Goal: Task Accomplishment & Management: Manage account settings

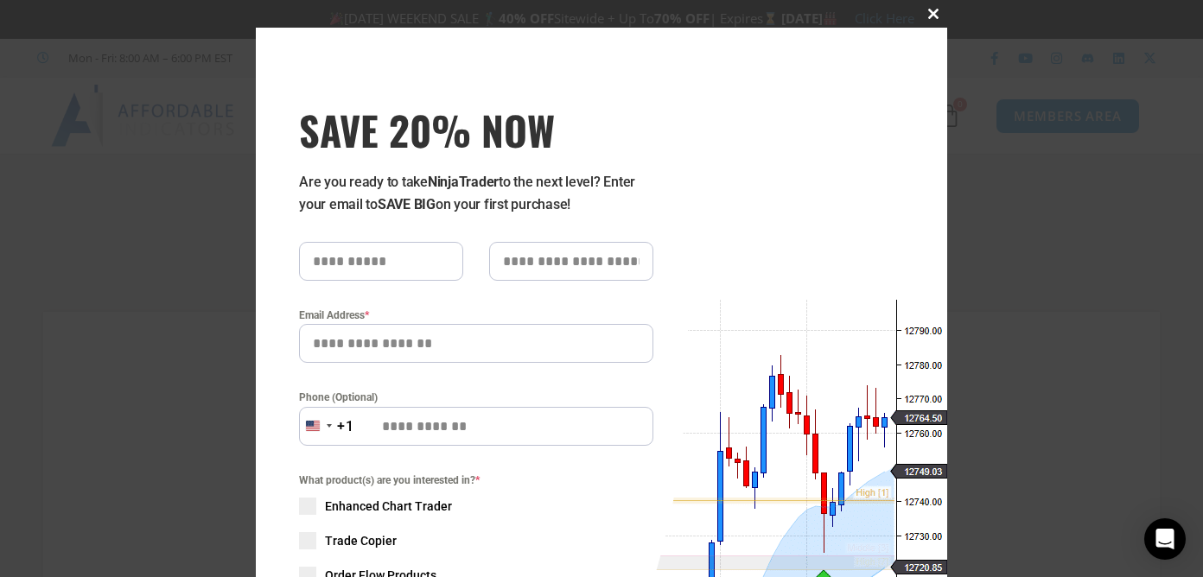
click at [923, 13] on span at bounding box center [934, 14] width 28 height 10
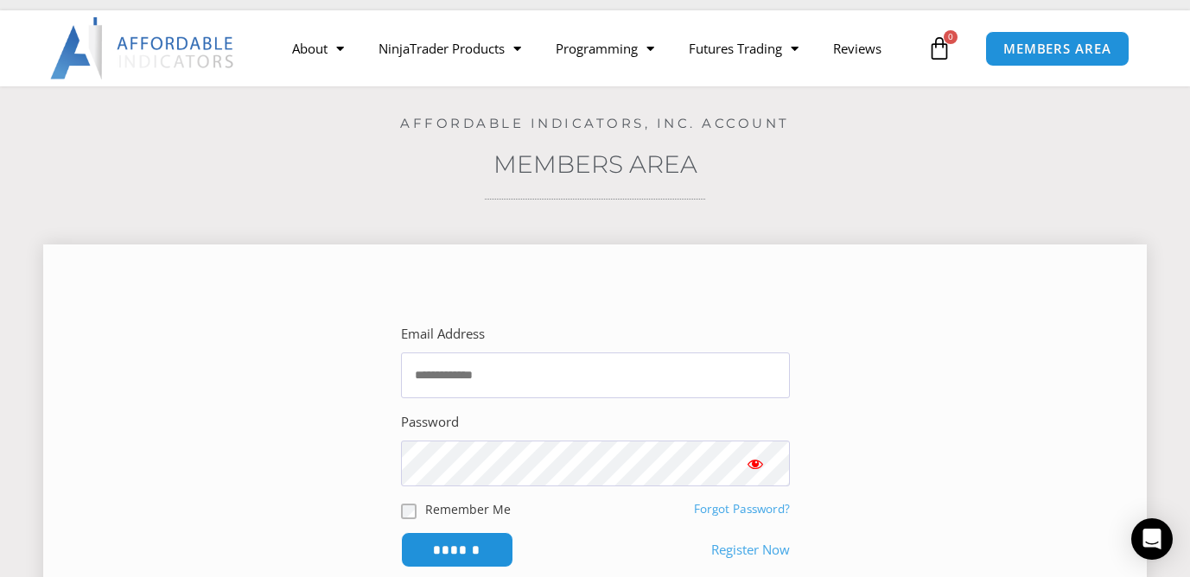
scroll to position [273, 0]
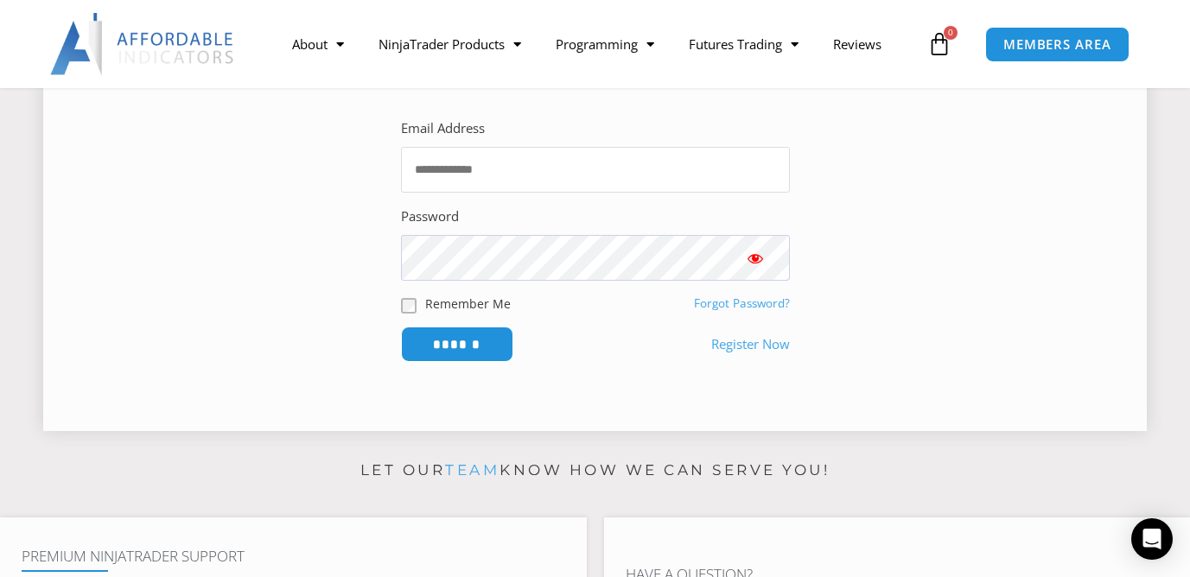
click at [476, 185] on input "Email Address" at bounding box center [595, 170] width 389 height 46
click at [472, 178] on input "Email Address" at bounding box center [595, 170] width 389 height 46
click at [472, 177] on input "Email Address" at bounding box center [595, 170] width 389 height 46
type input "**********"
click at [491, 361] on input "******" at bounding box center [457, 344] width 118 height 37
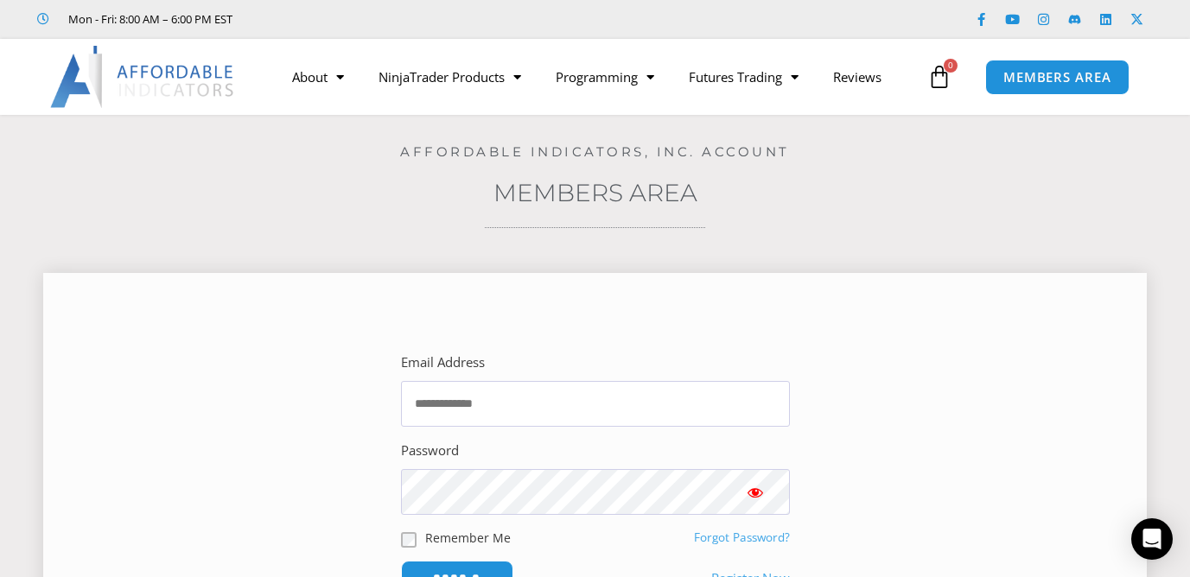
scroll to position [136, 0]
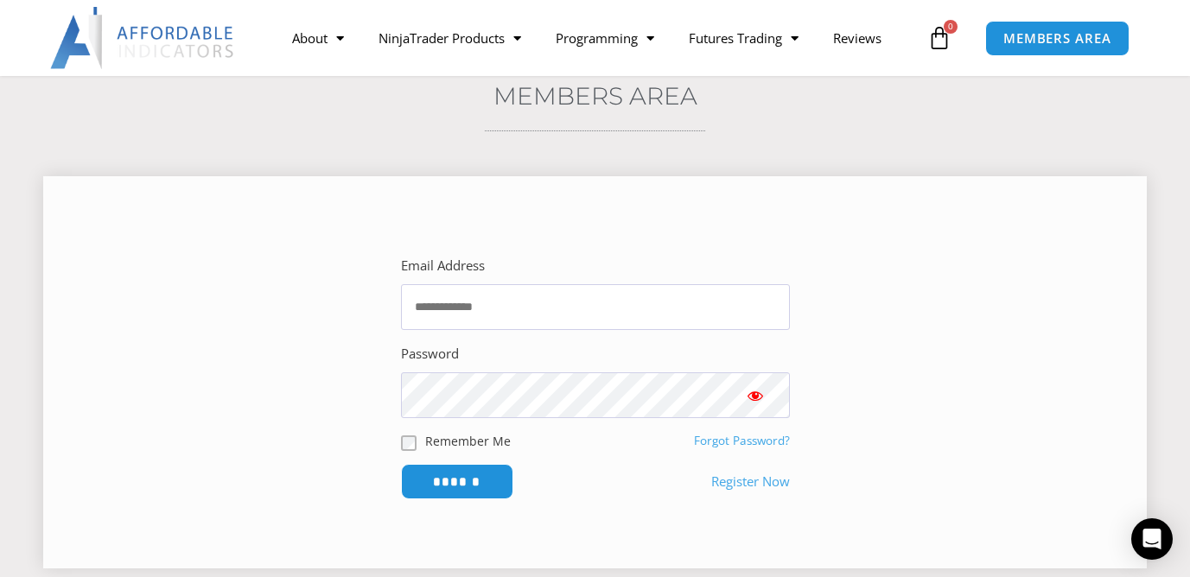
click at [741, 443] on link "Forgot Password?" at bounding box center [742, 441] width 96 height 16
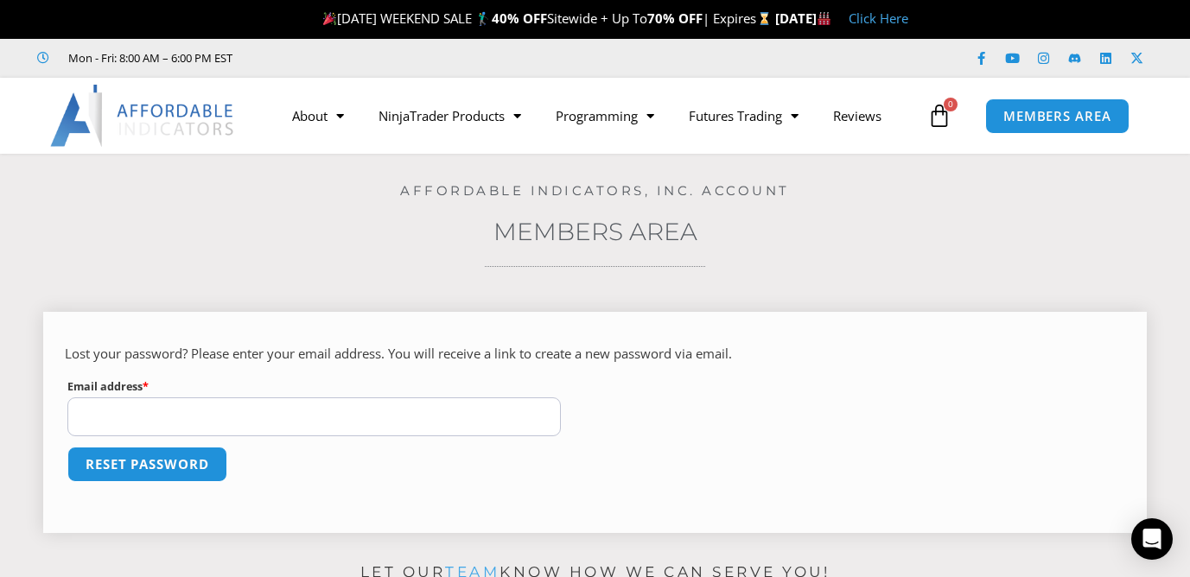
click at [383, 424] on input "Email address * Required" at bounding box center [314, 417] width 494 height 39
type input "**********"
click at [160, 479] on button "Reset password" at bounding box center [147, 464] width 168 height 37
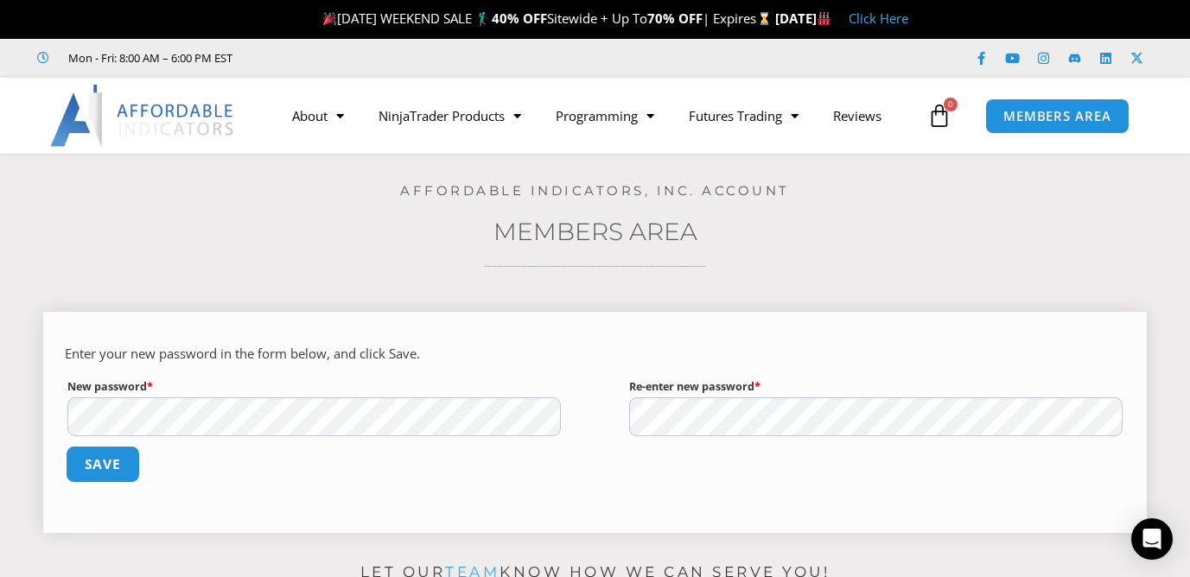
click at [105, 466] on button "Save" at bounding box center [103, 464] width 74 height 37
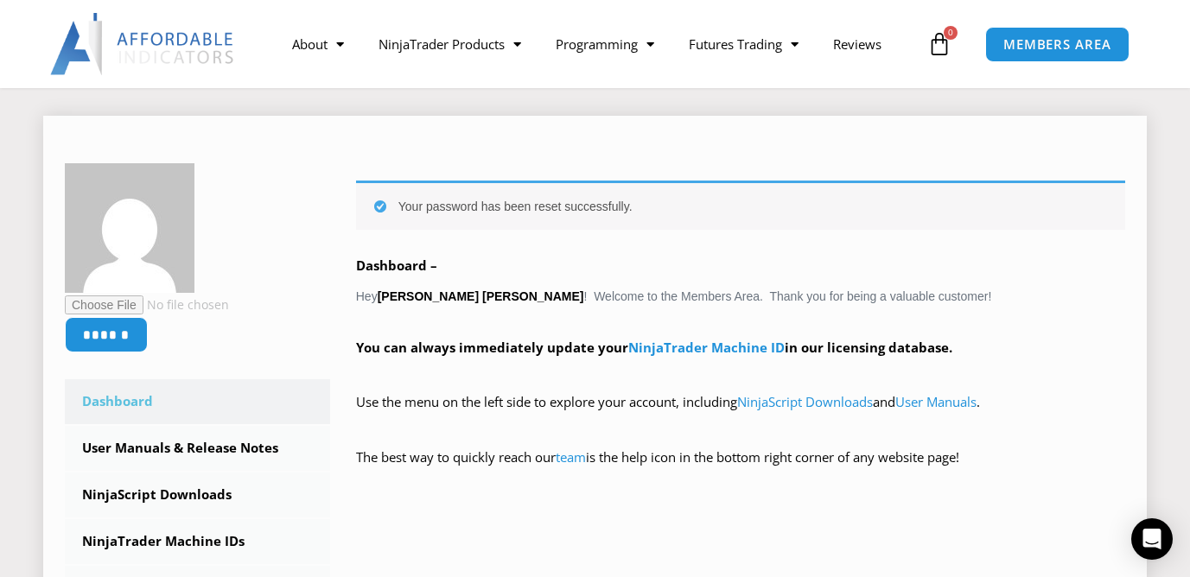
scroll to position [313, 0]
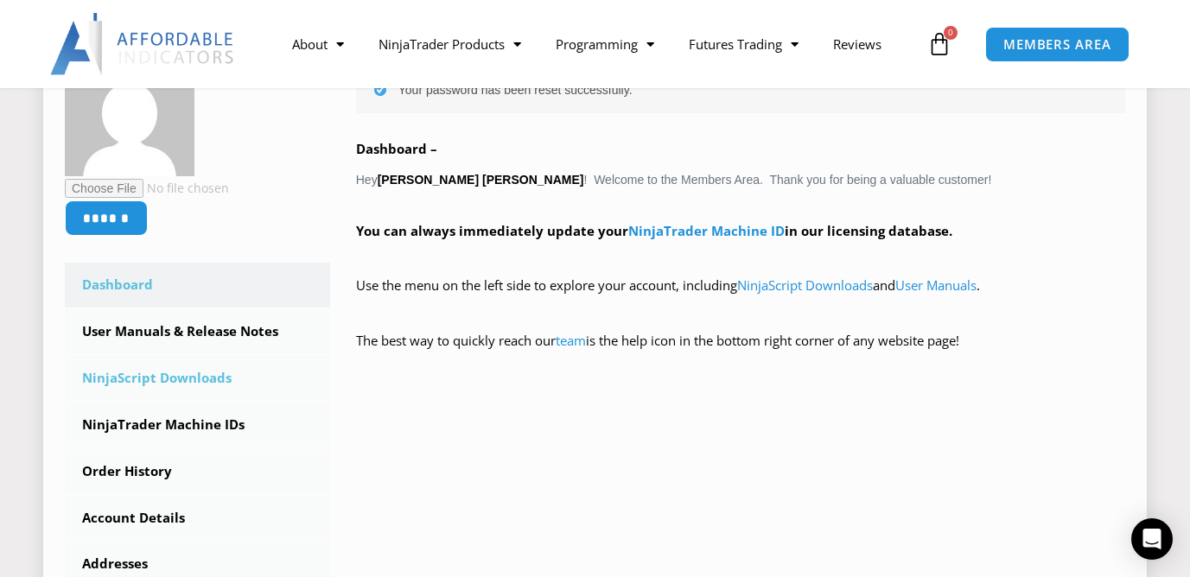
click at [180, 378] on link "NinjaScript Downloads" at bounding box center [197, 378] width 265 height 45
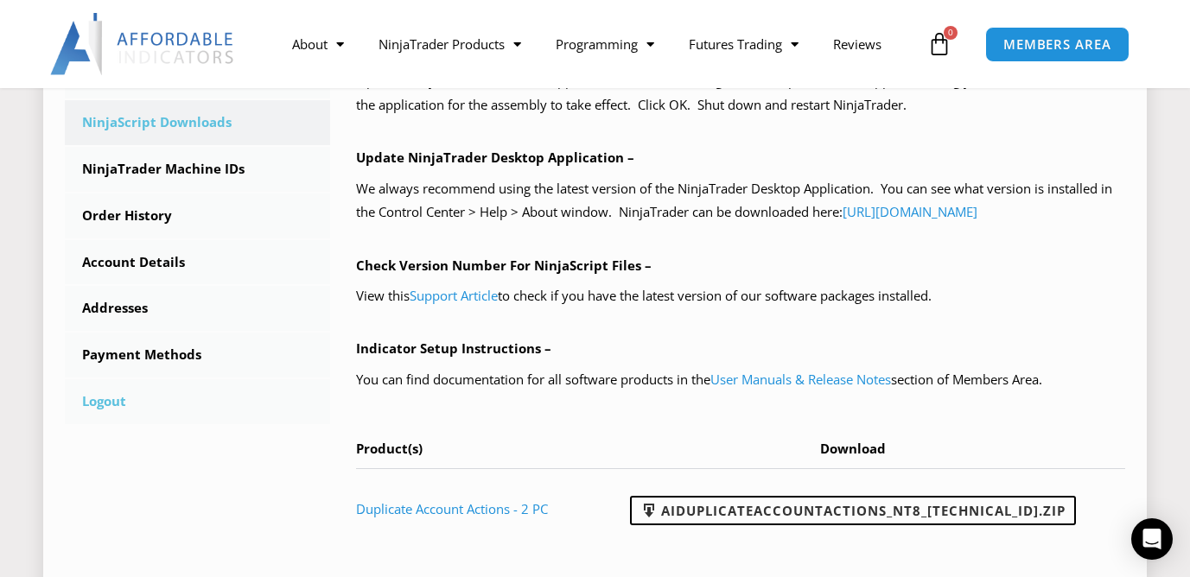
scroll to position [573, 0]
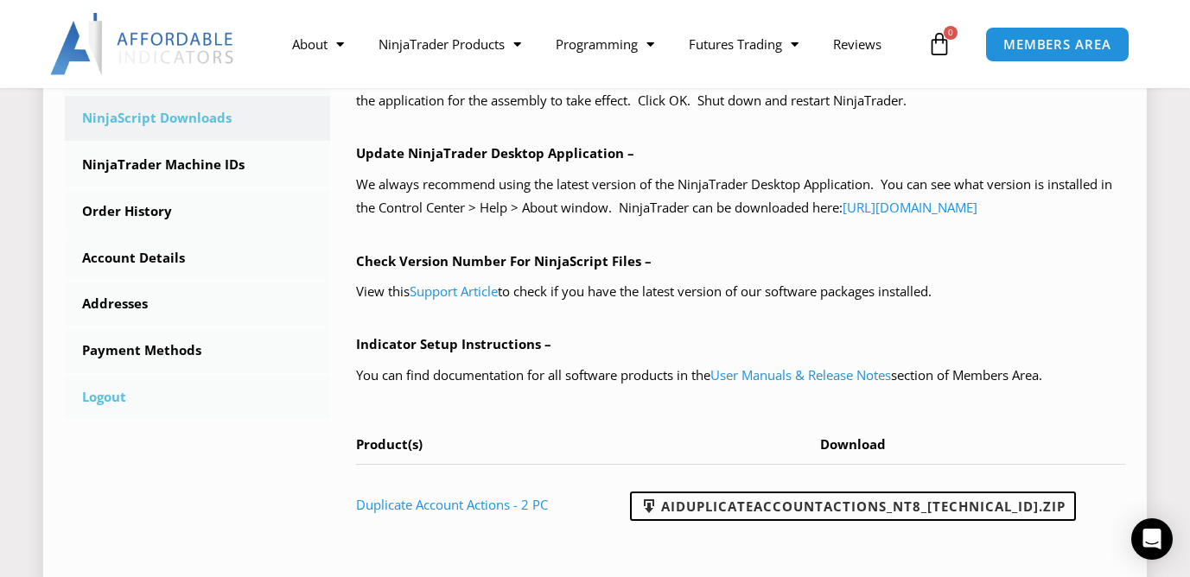
click at [125, 407] on link "Logout" at bounding box center [197, 397] width 265 height 45
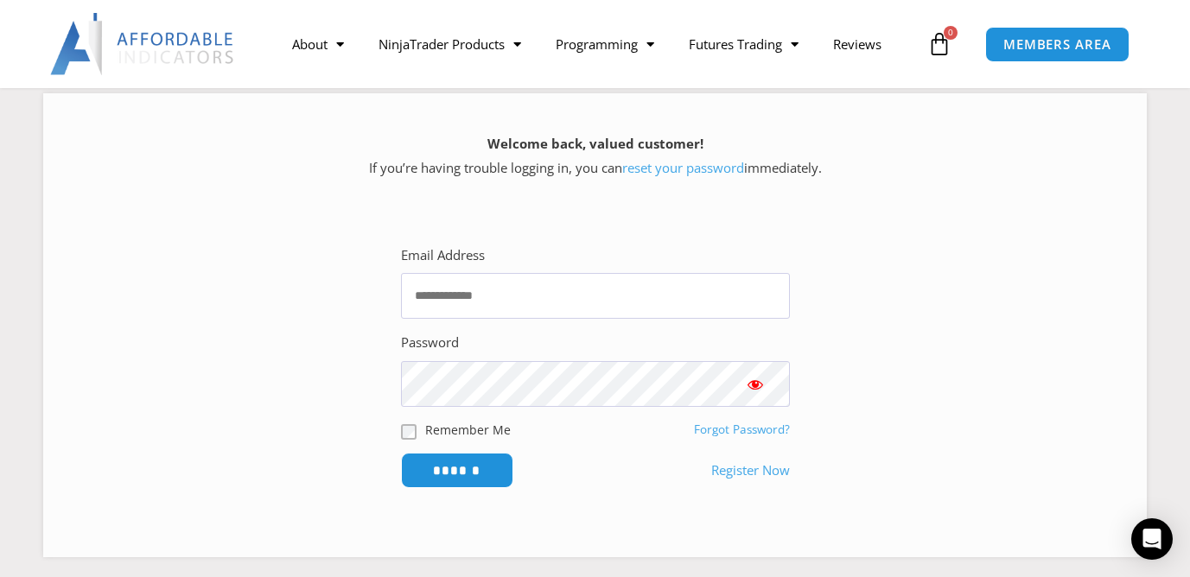
scroll to position [219, 0]
click at [478, 295] on input "Email Address" at bounding box center [595, 296] width 389 height 46
type input "**********"
click at [496, 473] on input "******" at bounding box center [457, 470] width 118 height 37
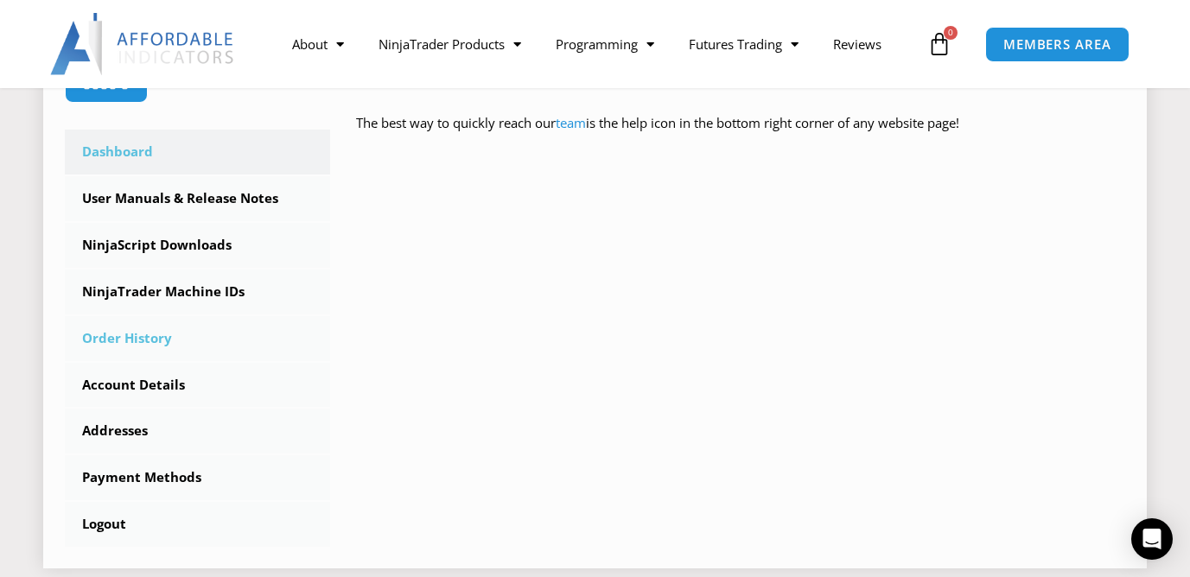
scroll to position [464, 0]
click at [203, 292] on link "NinjaTrader Machine IDs" at bounding box center [197, 291] width 265 height 45
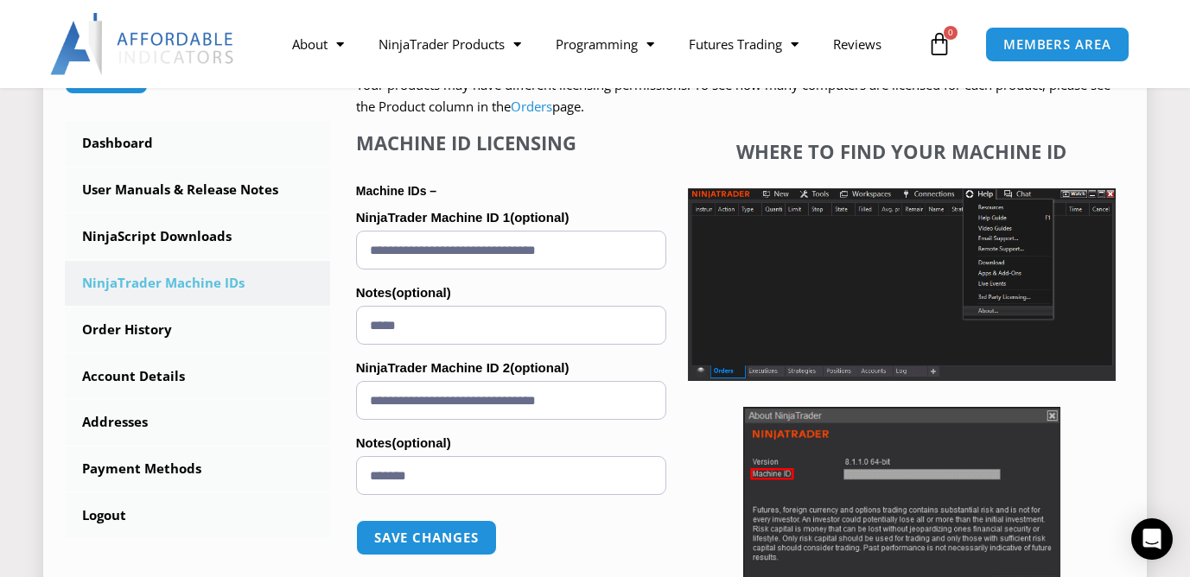
scroll to position [469, 0]
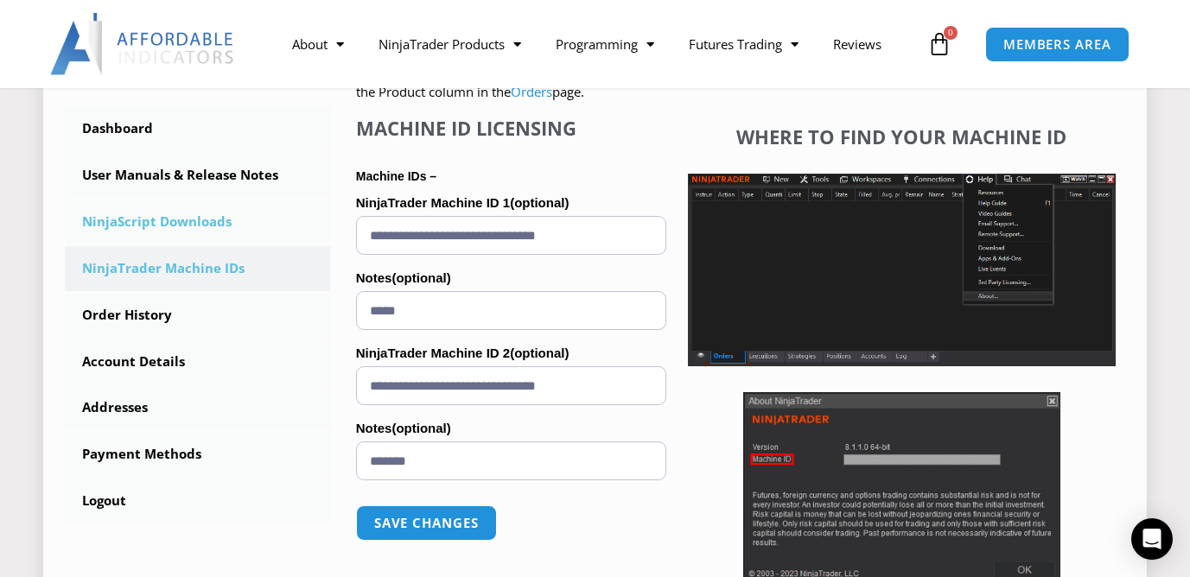
click at [207, 226] on link "NinjaScript Downloads" at bounding box center [197, 222] width 265 height 45
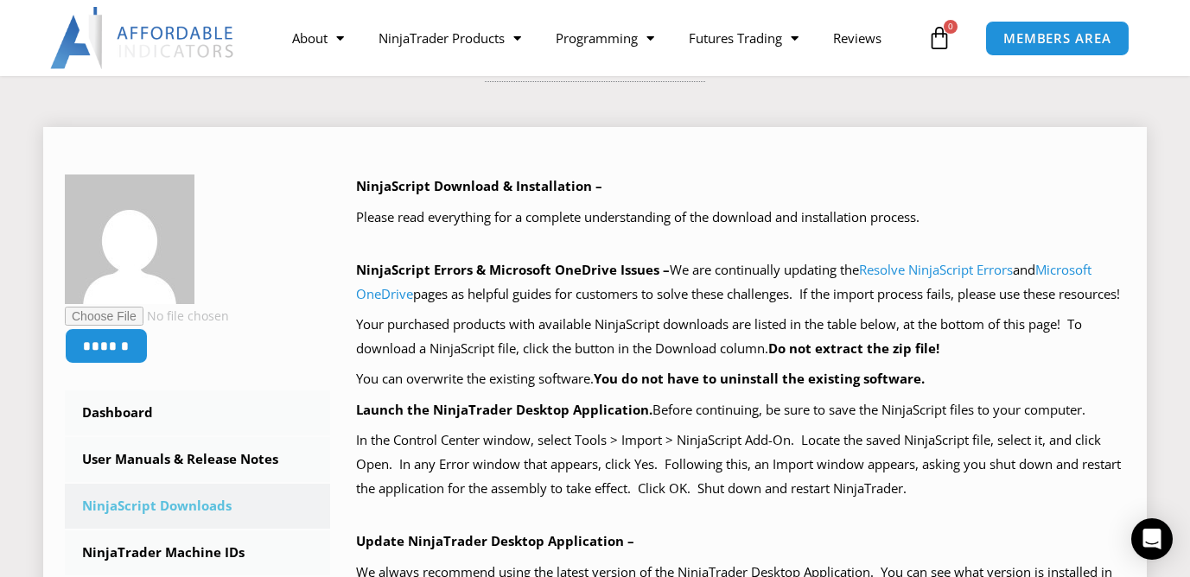
scroll to position [201, 0]
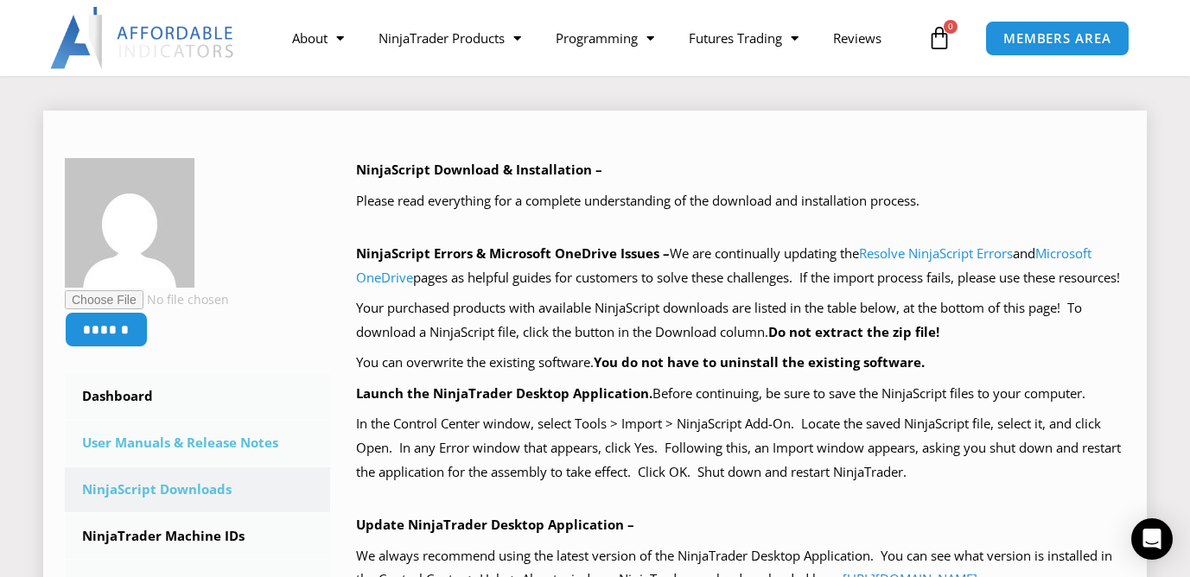
click at [288, 443] on link "User Manuals & Release Notes" at bounding box center [197, 443] width 265 height 45
click at [221, 439] on link "User Manuals & Release Notes" at bounding box center [197, 443] width 265 height 45
click at [207, 443] on link "User Manuals & Release Notes" at bounding box center [197, 443] width 265 height 45
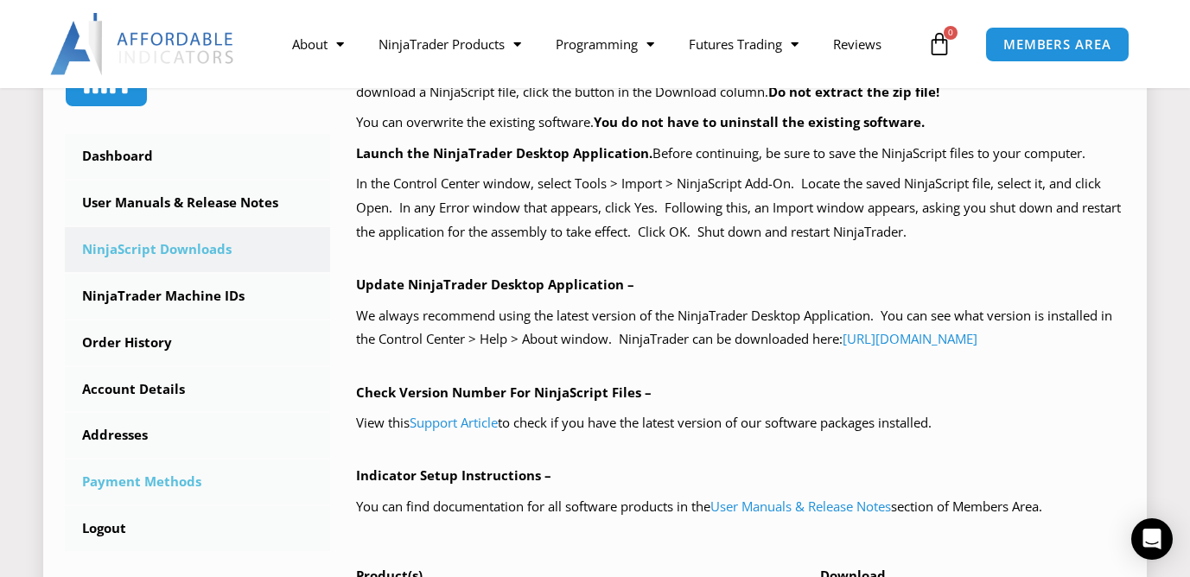
scroll to position [499, 0]
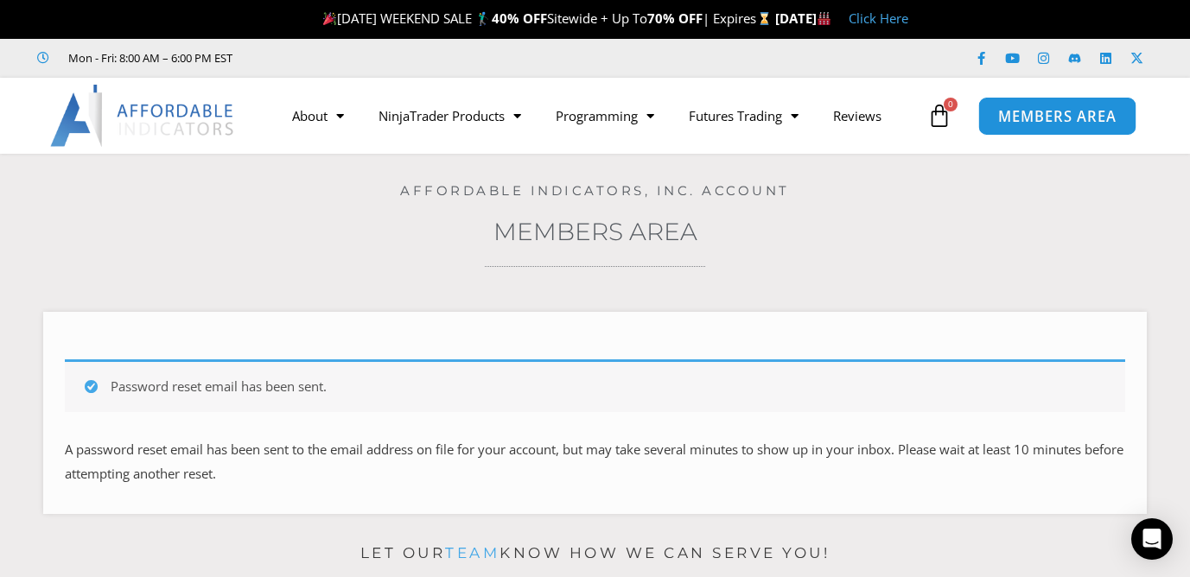
click at [1052, 122] on span "MEMBERS AREA" at bounding box center [1058, 116] width 118 height 15
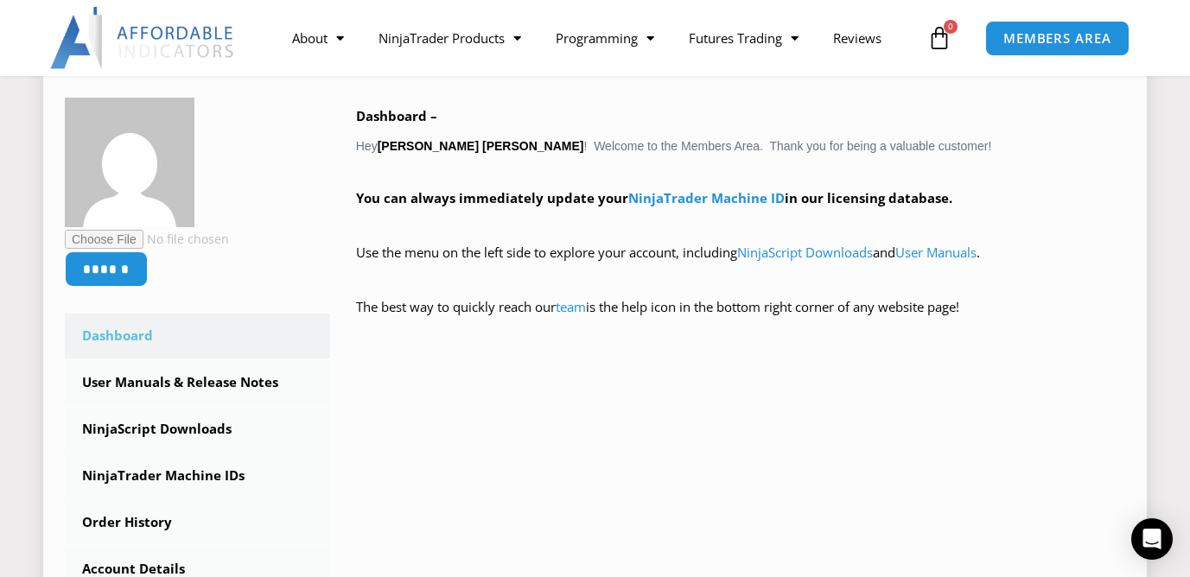
scroll to position [302, 0]
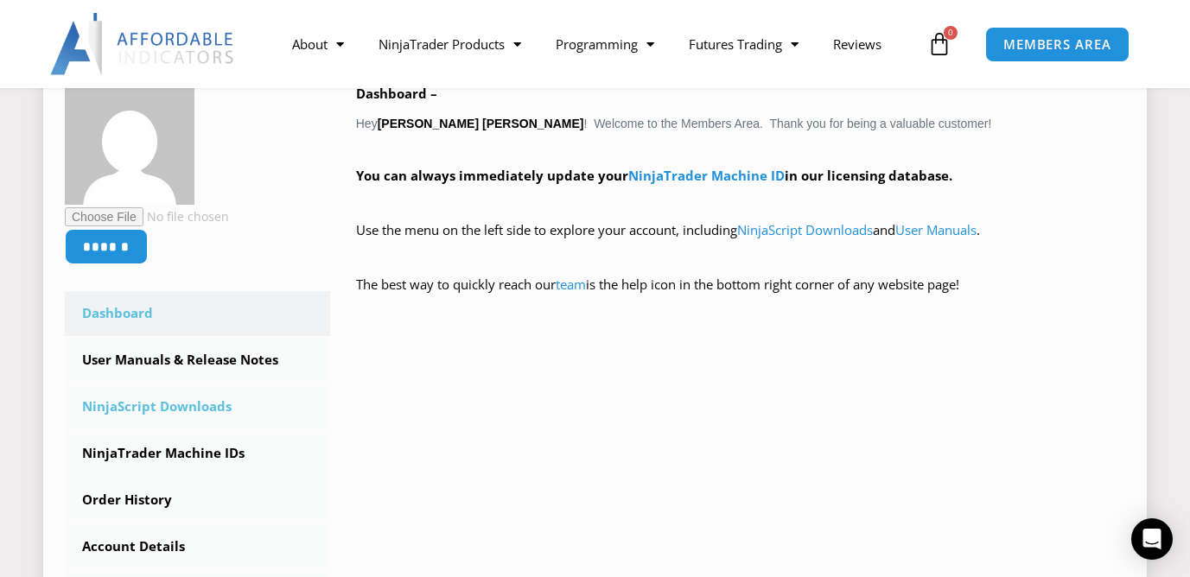
click at [196, 414] on link "NinjaScript Downloads" at bounding box center [197, 407] width 265 height 45
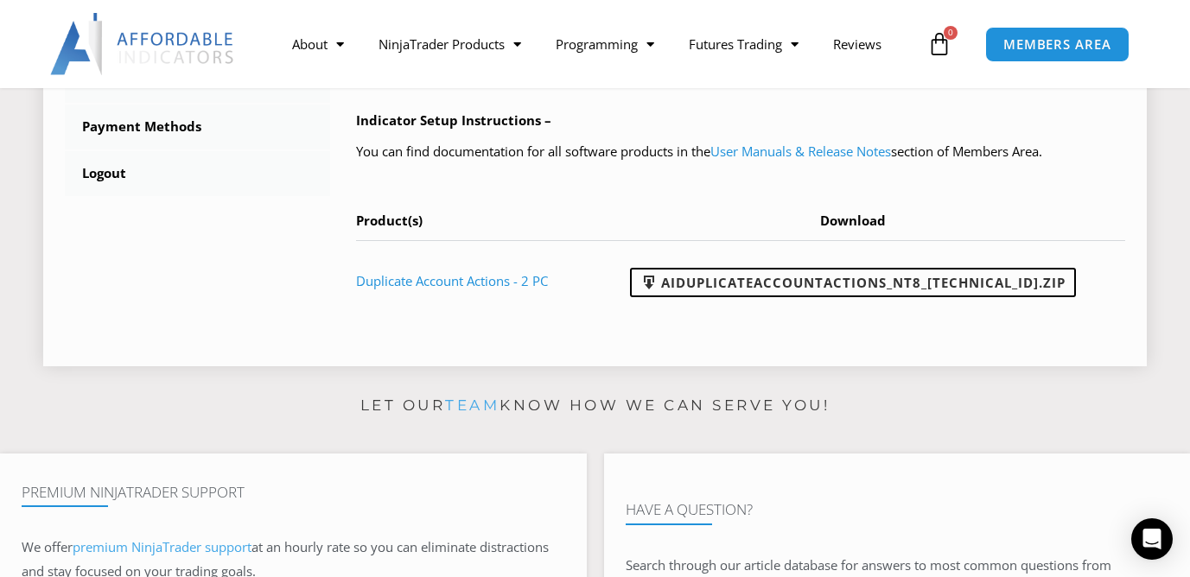
scroll to position [798, 0]
click at [458, 289] on link "Duplicate Account Actions - 2 PC" at bounding box center [452, 279] width 192 height 17
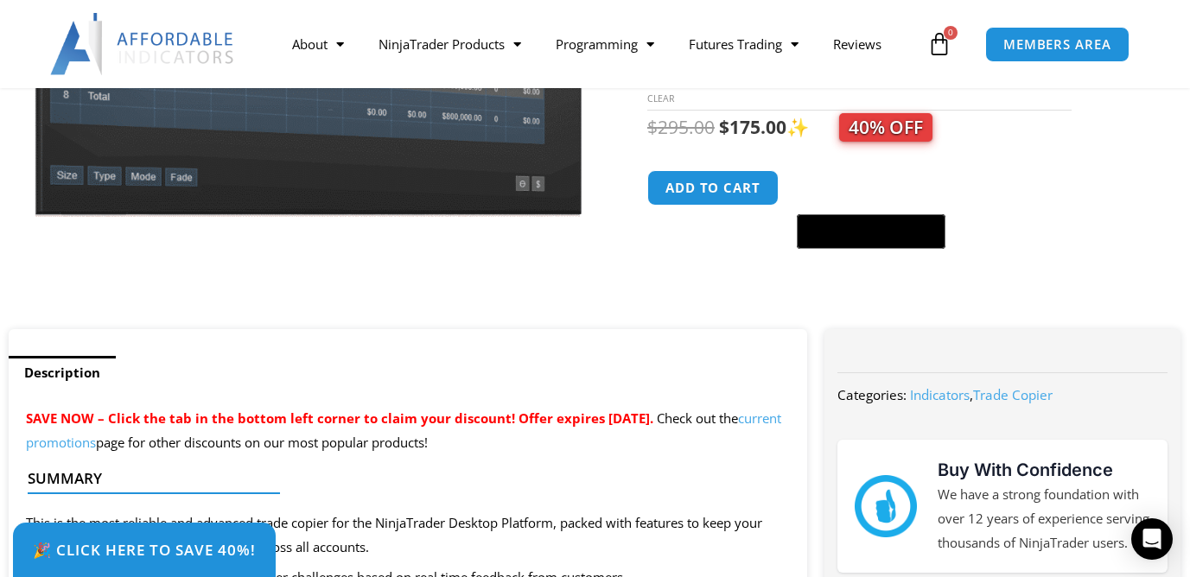
scroll to position [814, 0]
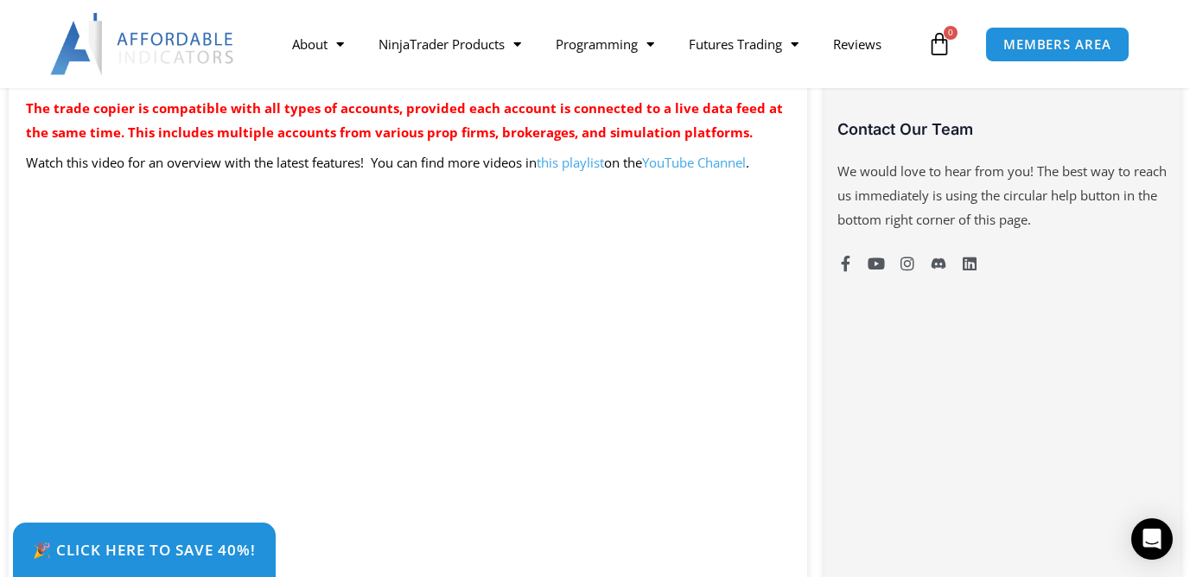
scroll to position [1269, 0]
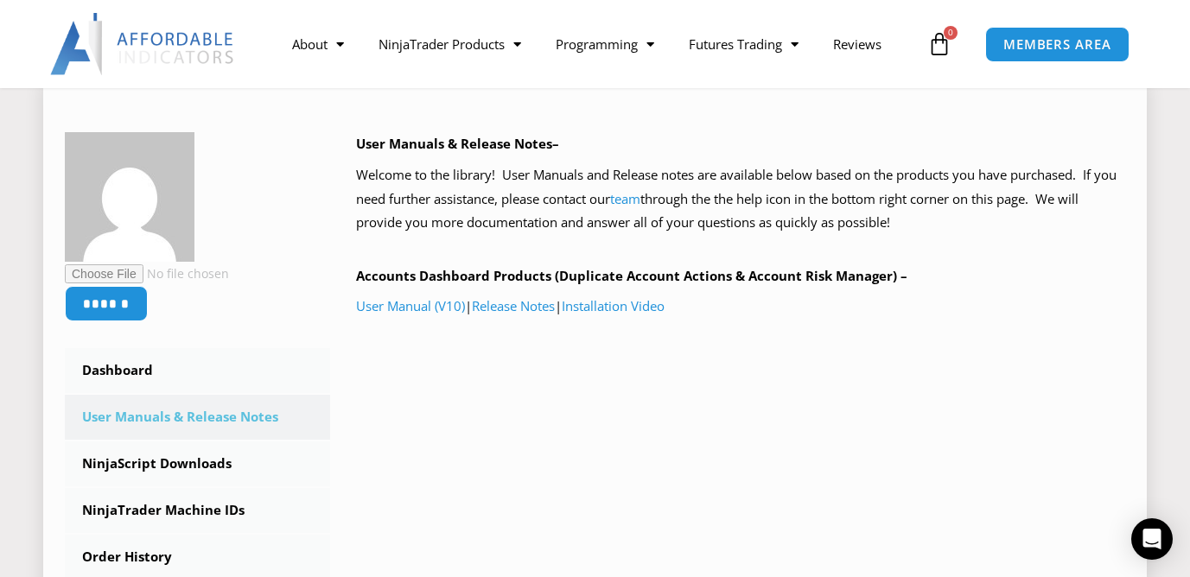
scroll to position [348, 0]
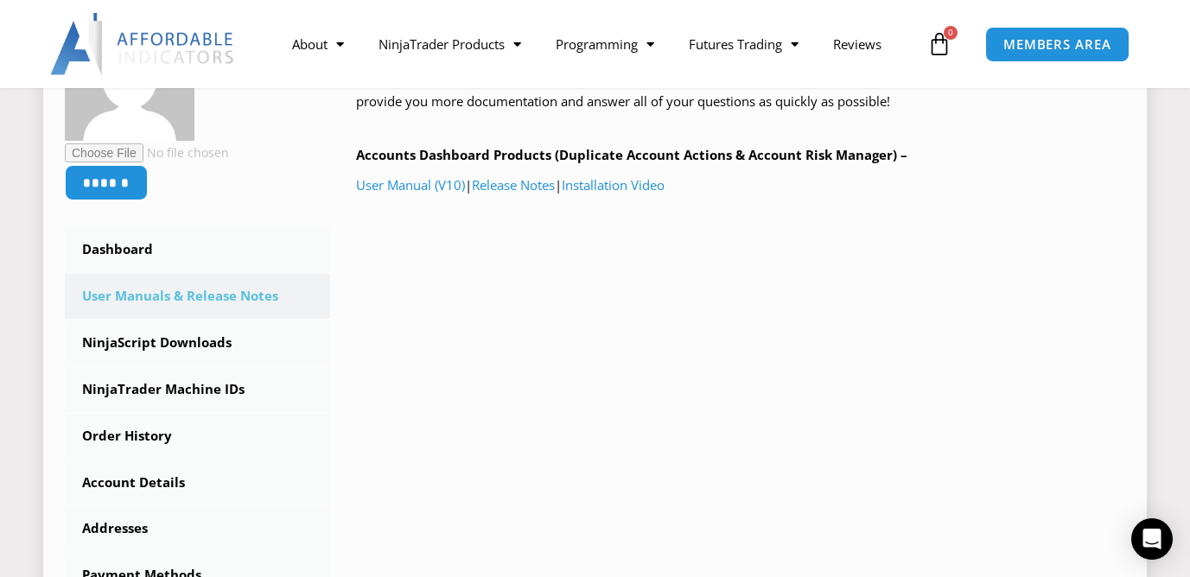
click at [209, 304] on link "User Manuals & Release Notes" at bounding box center [197, 296] width 265 height 45
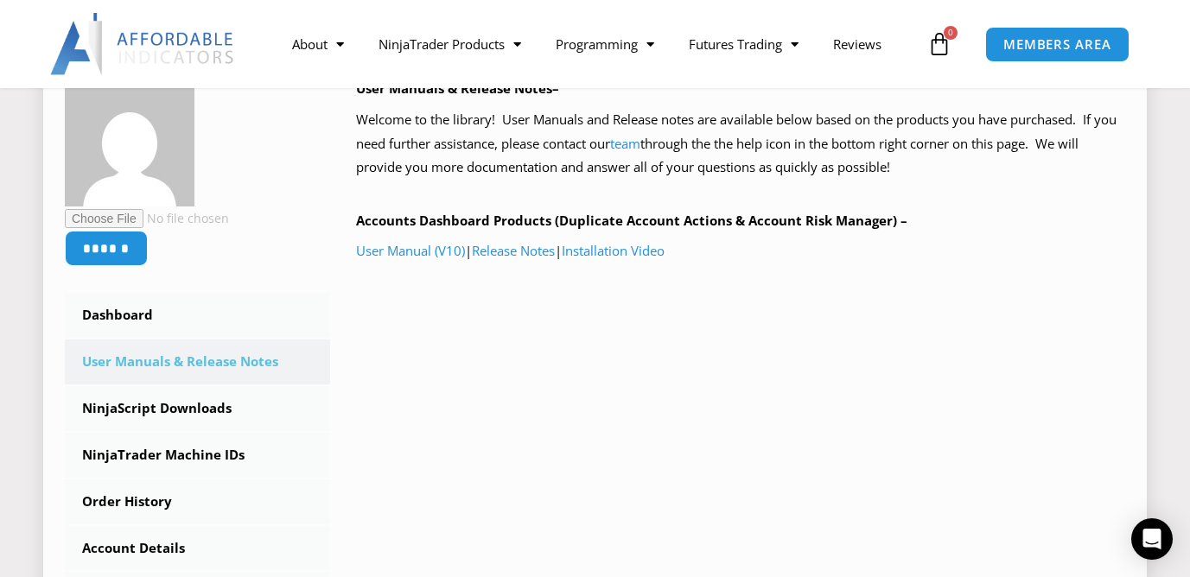
scroll to position [183, 0]
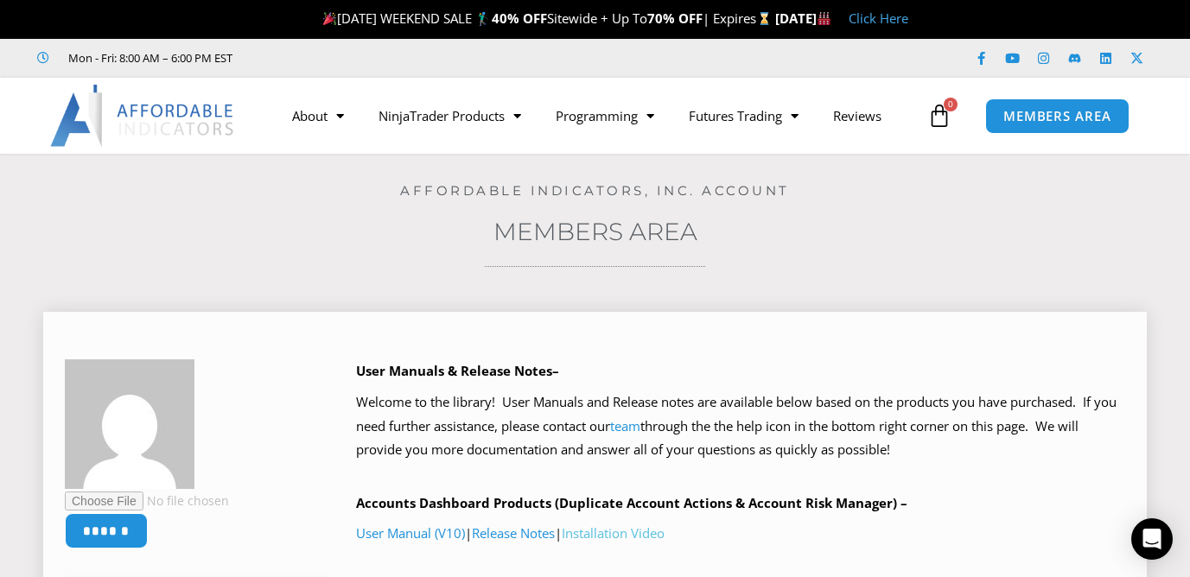
click at [665, 540] on link "Installation Video" at bounding box center [613, 533] width 103 height 17
